Goal: Information Seeking & Learning: Learn about a topic

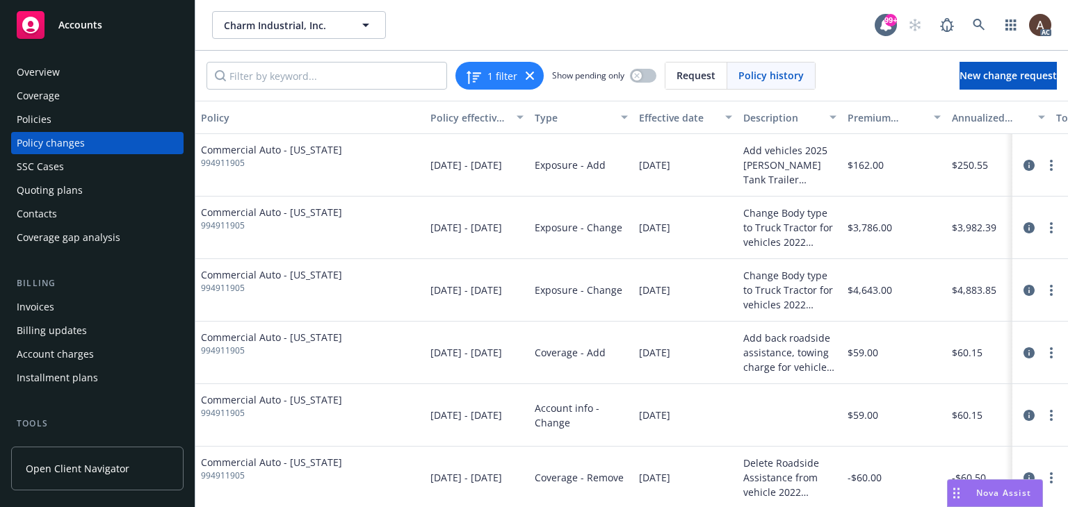
scroll to position [0, 174]
